Goal: Check status: Check status

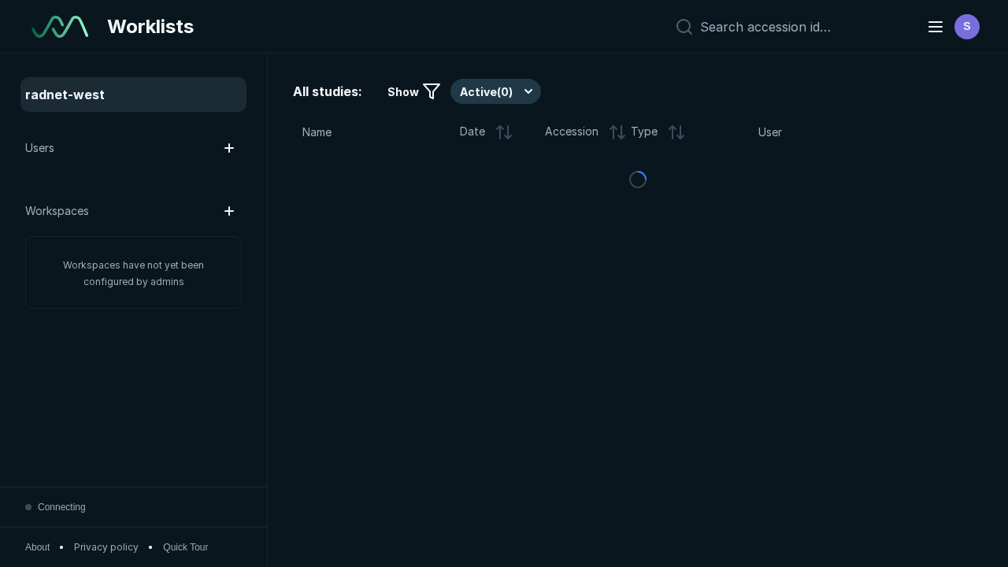
scroll to position [4299, 6558]
